Goal: Task Accomplishment & Management: Complete application form

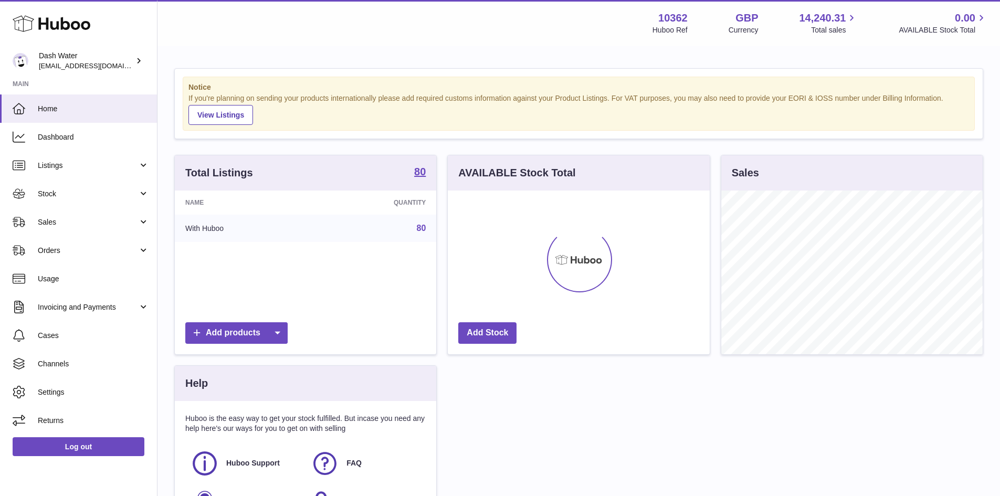
scroll to position [164, 262]
click at [93, 243] on link "Orders" at bounding box center [78, 250] width 157 height 28
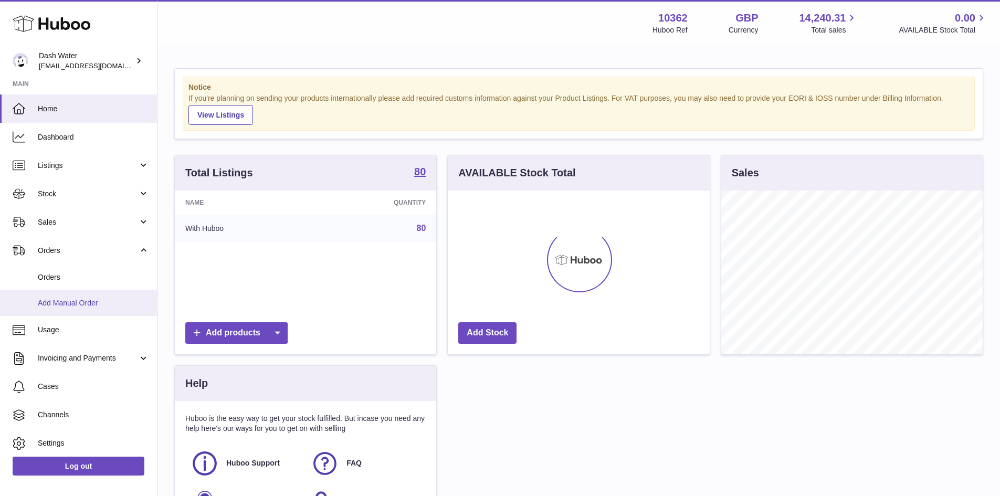
click at [82, 304] on span "Add Manual Order" at bounding box center [93, 303] width 111 height 10
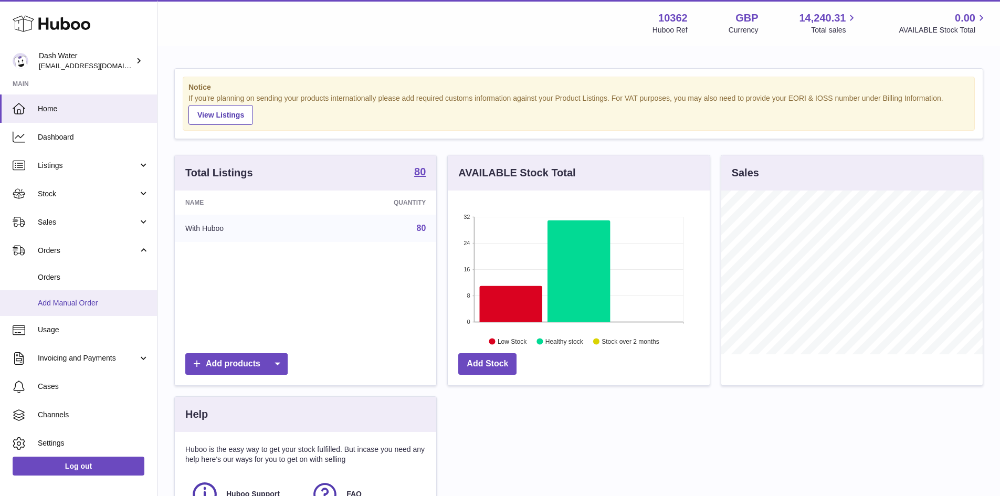
scroll to position [525022, 524924]
click at [87, 298] on span "Add Manual Order" at bounding box center [93, 303] width 111 height 10
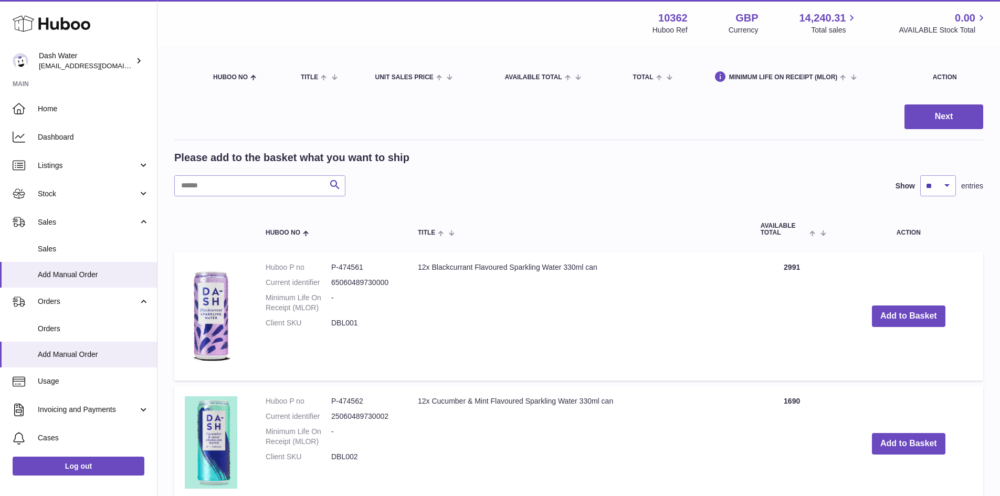
scroll to position [105, 0]
click at [910, 317] on button "Add to Basket" at bounding box center [909, 316] width 74 height 22
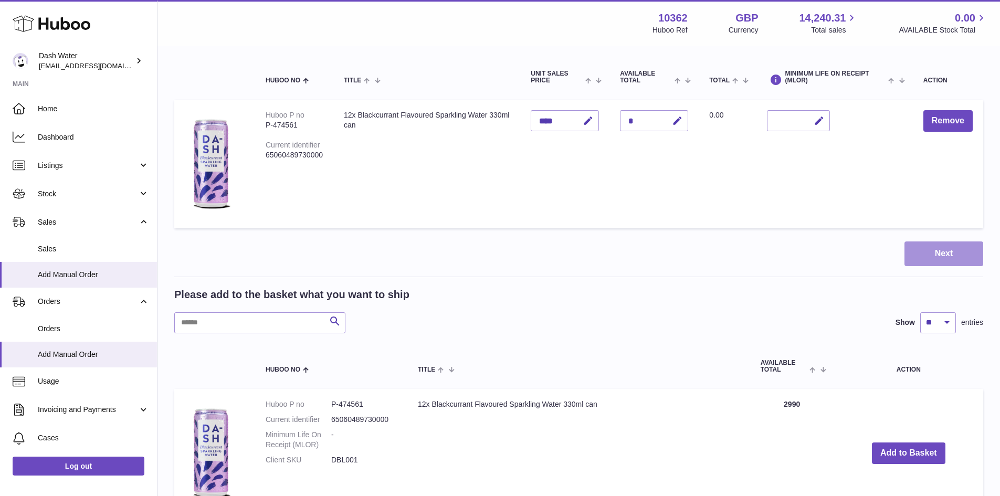
click at [966, 245] on button "Next" at bounding box center [944, 254] width 79 height 25
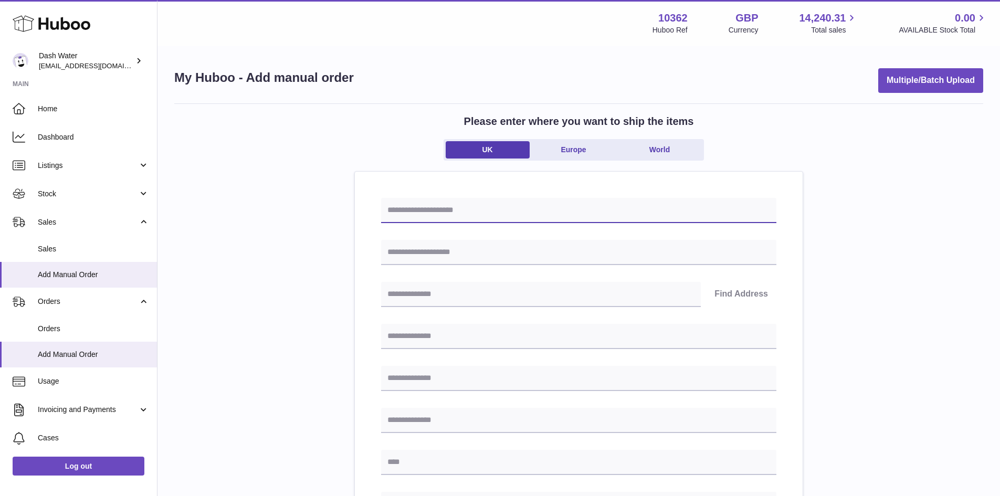
click at [428, 204] on input "text" at bounding box center [578, 210] width 395 height 25
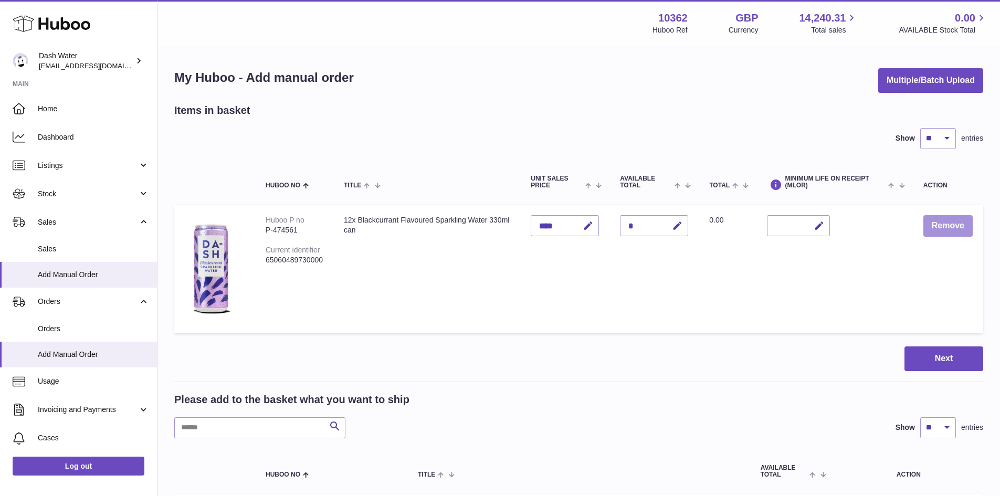
click at [961, 223] on button "Remove" at bounding box center [948, 226] width 49 height 22
